Goal: Information Seeking & Learning: Learn about a topic

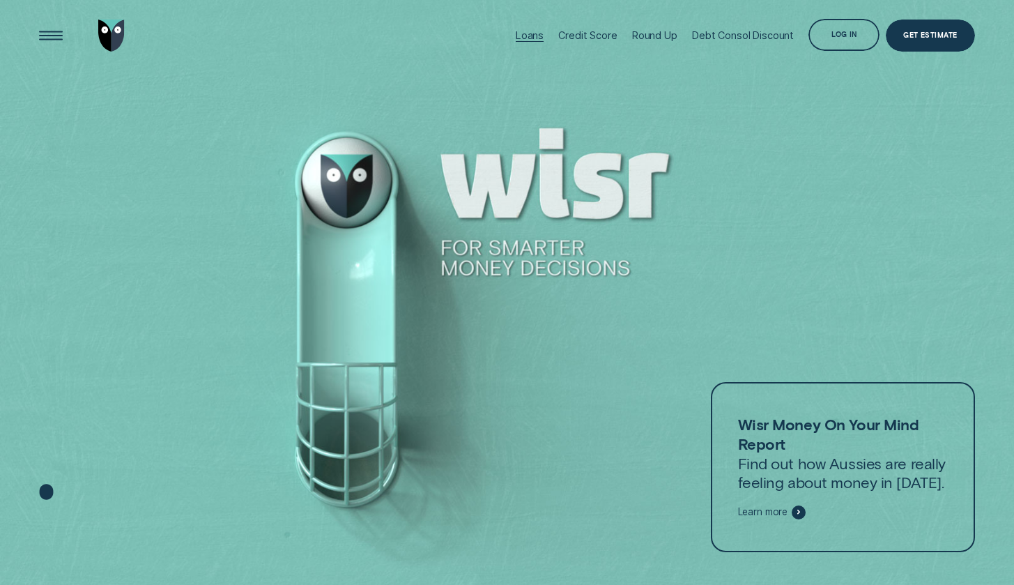
click at [541, 31] on div "Loans" at bounding box center [530, 35] width 28 height 12
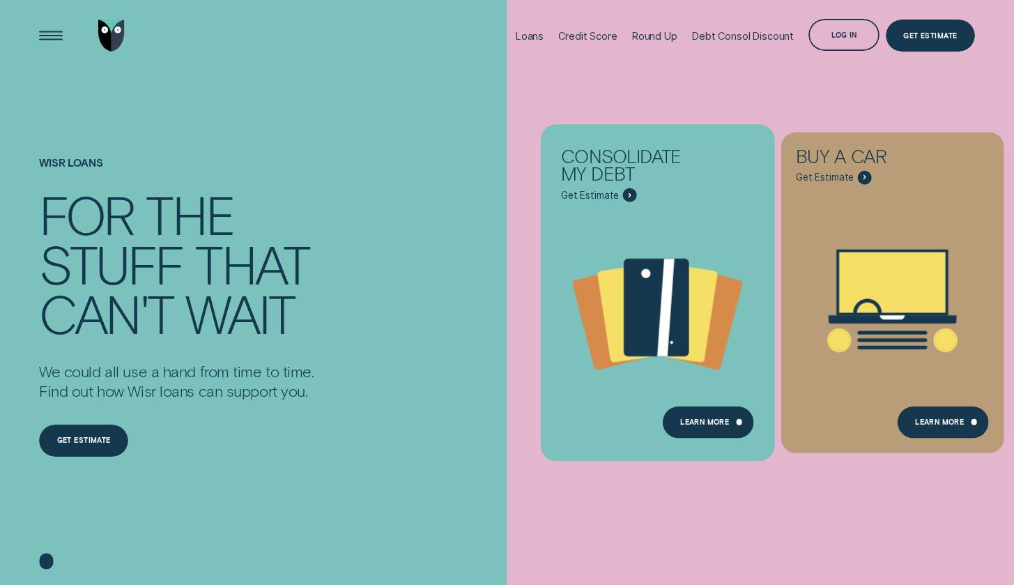
click at [702, 188] on div "Consolidate my debt Get Estimate" at bounding box center [658, 167] width 223 height 70
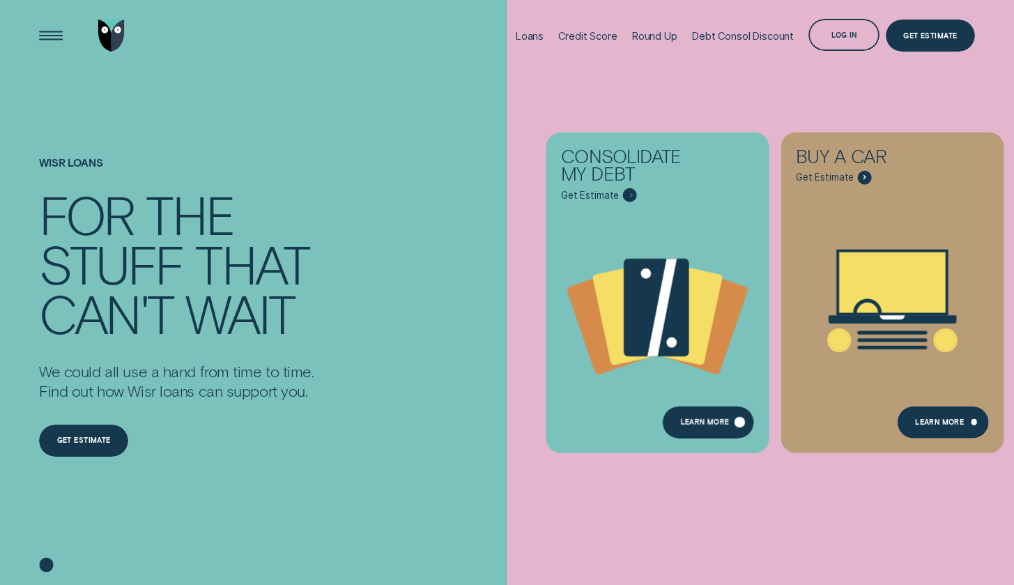
click at [688, 427] on div "Learn more" at bounding box center [704, 423] width 49 height 6
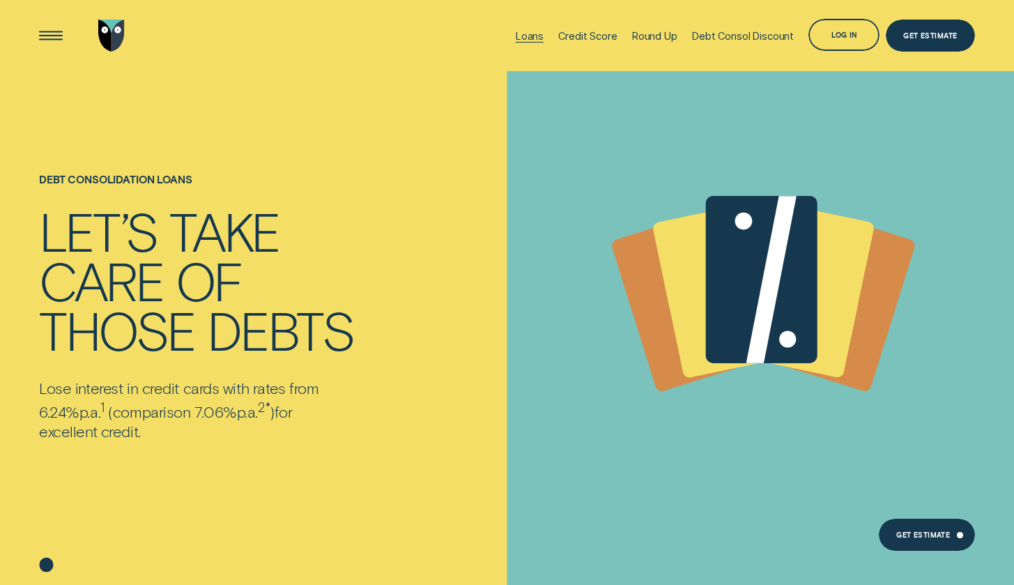
click at [531, 31] on div "Loans" at bounding box center [530, 36] width 28 height 12
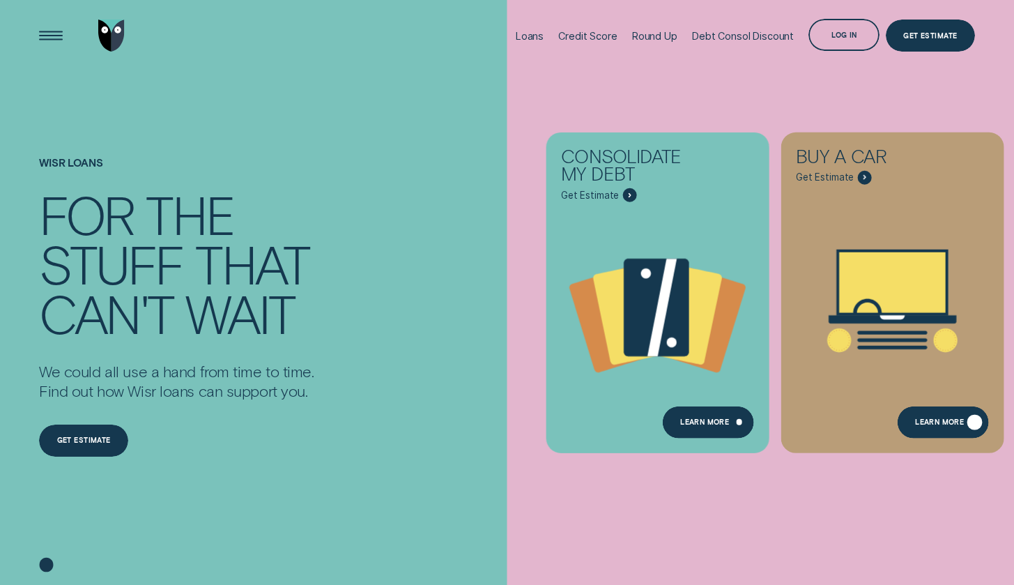
click at [948, 417] on div "Learn More" at bounding box center [943, 422] width 91 height 32
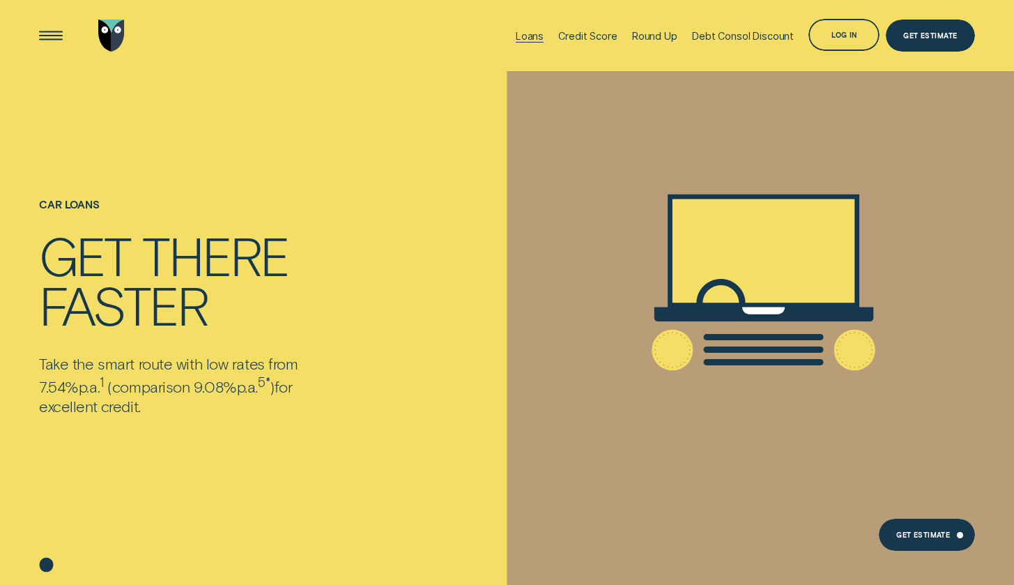
click at [525, 38] on div "Loans" at bounding box center [530, 36] width 28 height 12
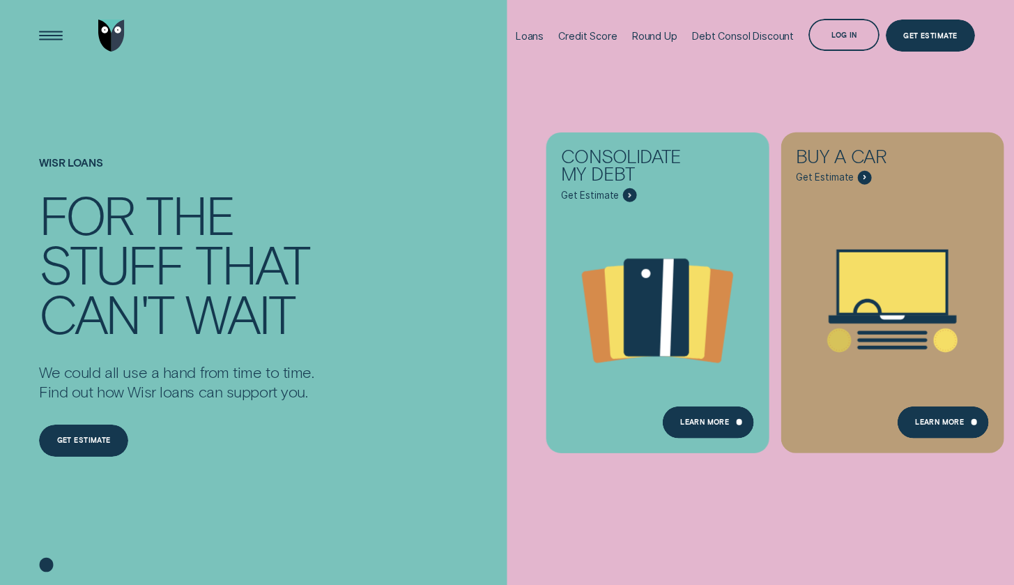
scroll to position [273, 0]
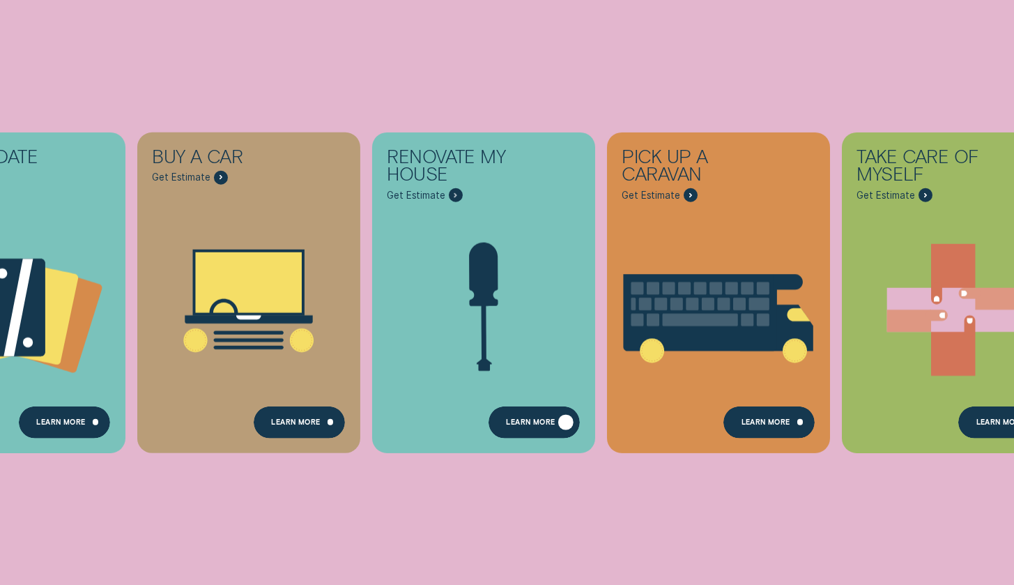
click at [536, 420] on div "Learn more" at bounding box center [530, 423] width 49 height 6
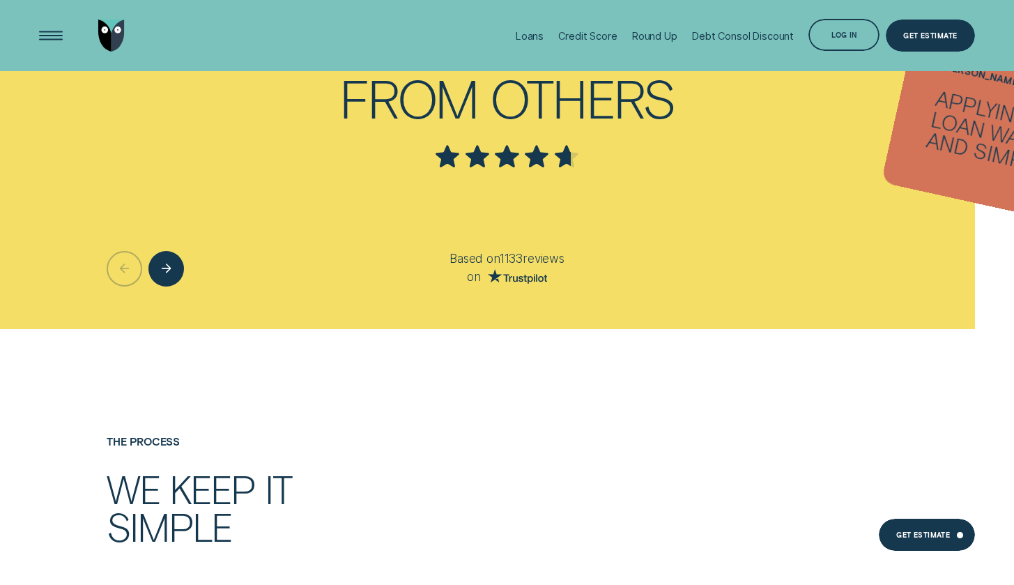
scroll to position [2196, 0]
